Goal: Information Seeking & Learning: Learn about a topic

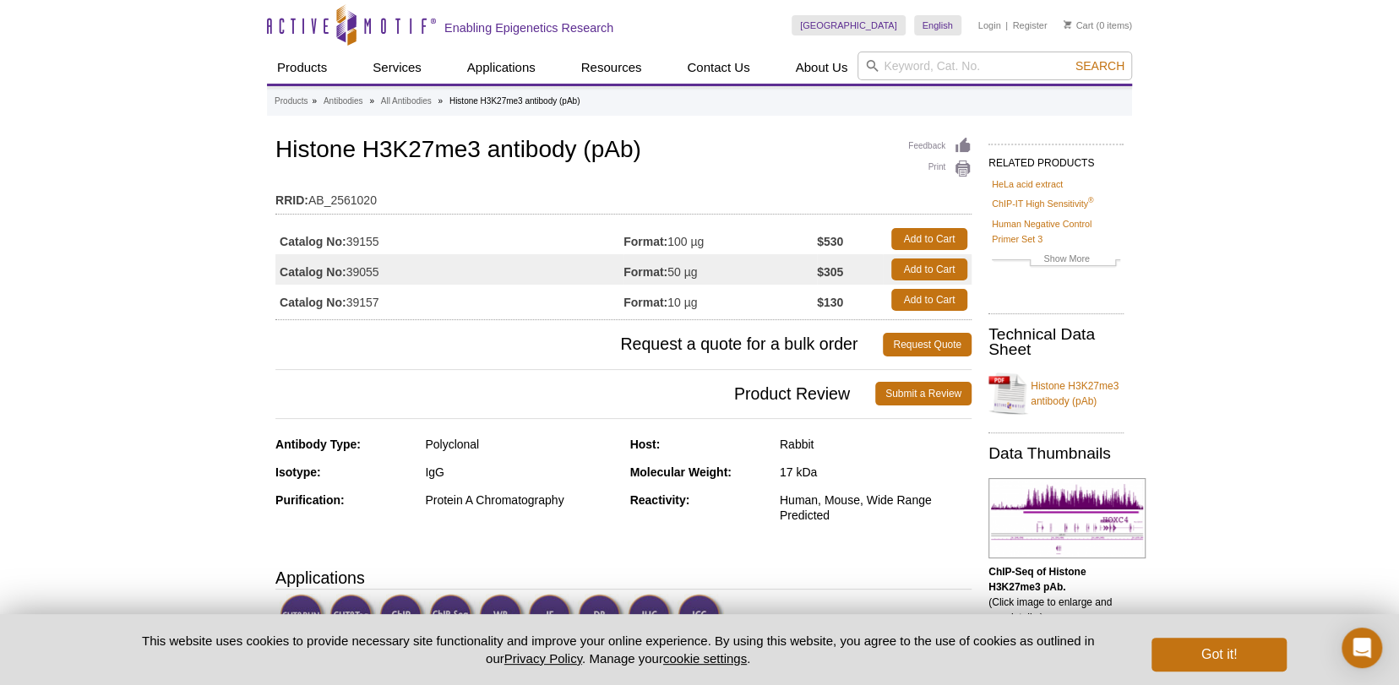
drag, startPoint x: 391, startPoint y: 269, endPoint x: 349, endPoint y: 270, distance: 42.2
click at [349, 270] on td "Catalog No: 39055" at bounding box center [449, 269] width 348 height 30
copy td "39055"
click at [1029, 389] on link "Histone H3K27me3 antibody (pAb)" at bounding box center [1055, 393] width 135 height 51
copy td "39055"
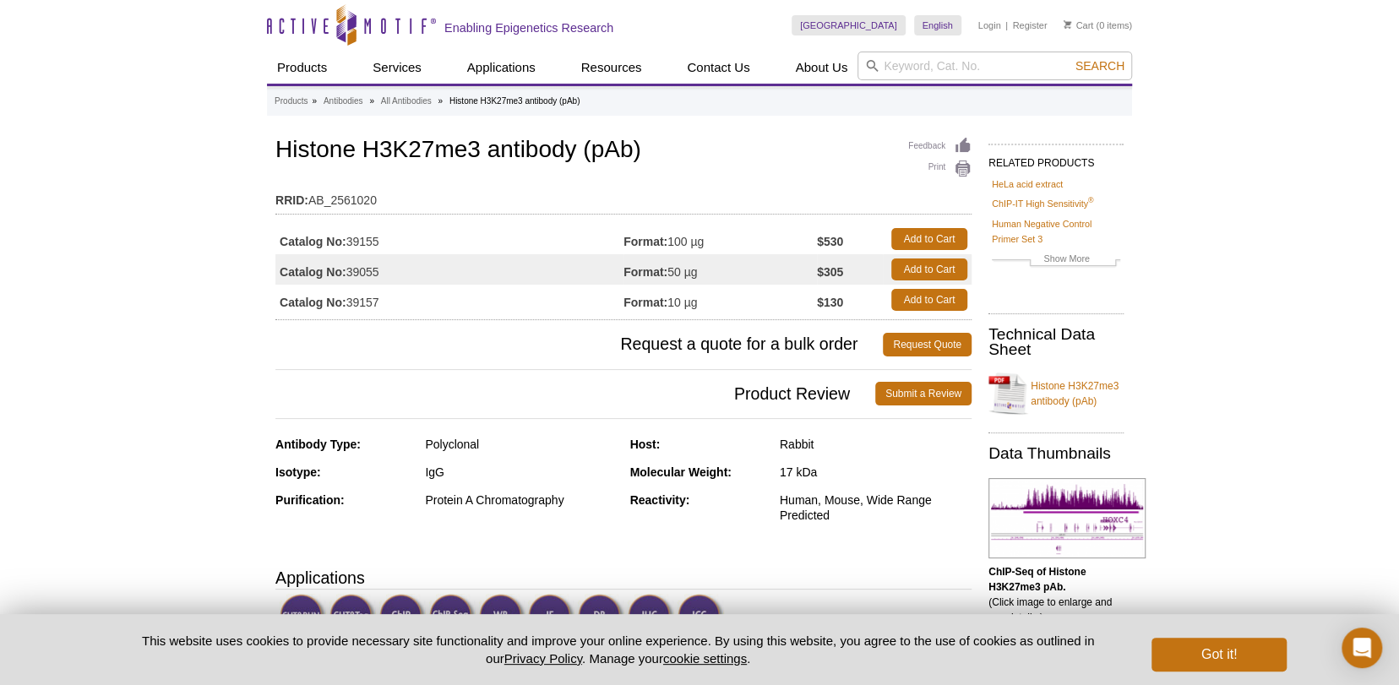
drag, startPoint x: 381, startPoint y: 269, endPoint x: 350, endPoint y: 273, distance: 31.4
click at [350, 273] on td "Catalog No: 39055" at bounding box center [449, 269] width 348 height 30
copy td "39055"
